Goal: Contribute content: Add original content to the website for others to see

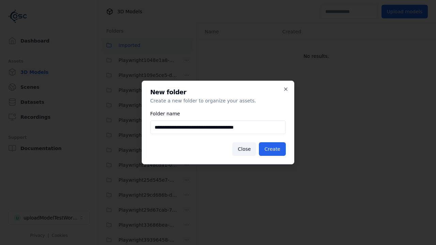
scroll to position [958, 0]
type input "**********"
click at [273, 149] on button "Create" at bounding box center [272, 149] width 27 height 14
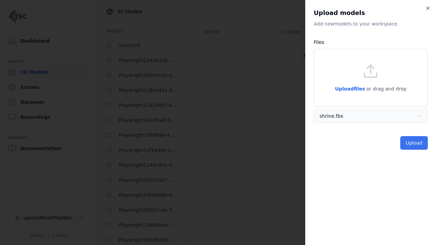
click at [414, 143] on button "Upload" at bounding box center [414, 143] width 28 height 14
